Goal: Transaction & Acquisition: Purchase product/service

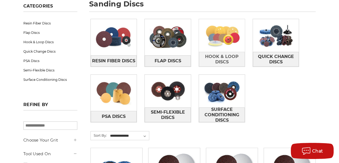
click at [220, 40] on img at bounding box center [222, 35] width 46 height 33
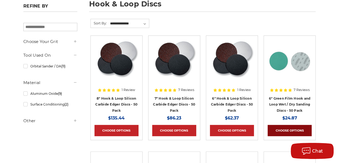
click at [281, 128] on link "Choose Options" at bounding box center [290, 130] width 44 height 11
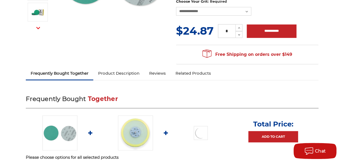
scroll to position [195, 0]
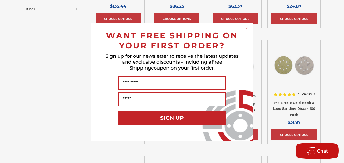
click at [248, 29] on circle "Close dialog" at bounding box center [247, 27] width 5 height 5
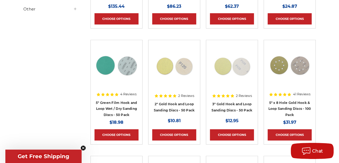
scroll to position [112, 0]
